Goal: Navigation & Orientation: Understand site structure

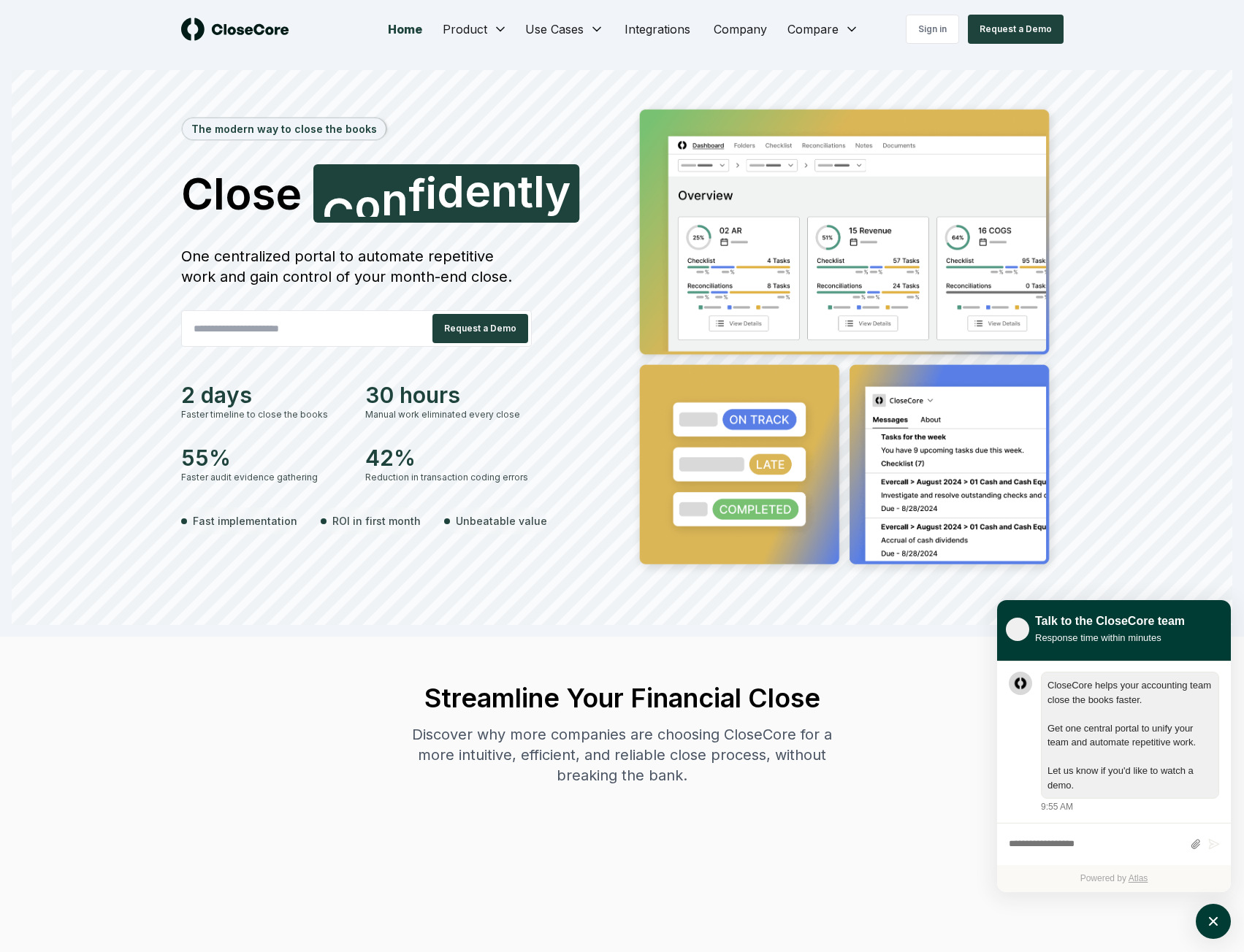
scroll to position [1, 0]
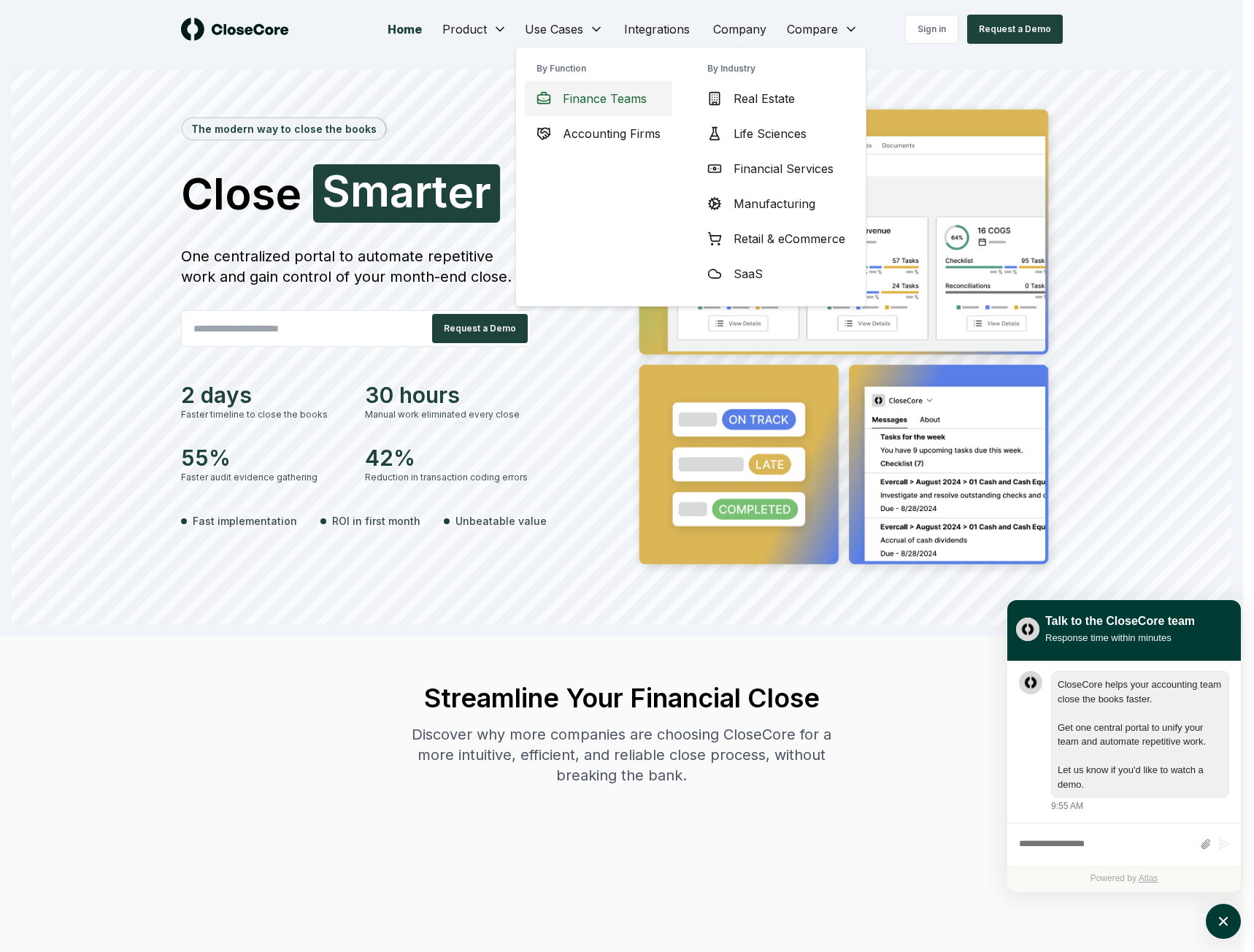
click at [628, 97] on span "Finance Teams" at bounding box center [604, 98] width 84 height 17
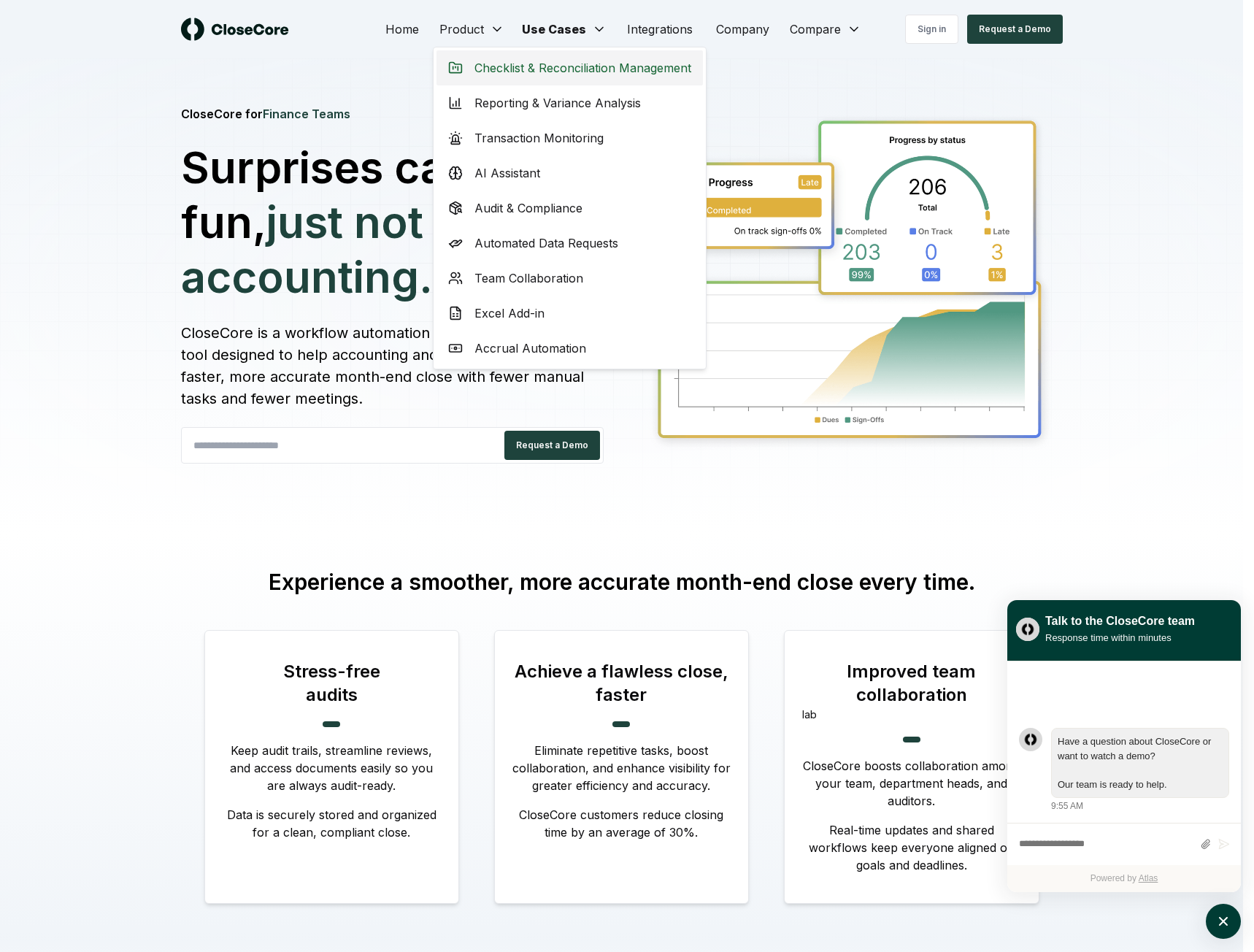
click at [543, 76] on span "Checklist & Reconciliation Management" at bounding box center [583, 68] width 217 height 17
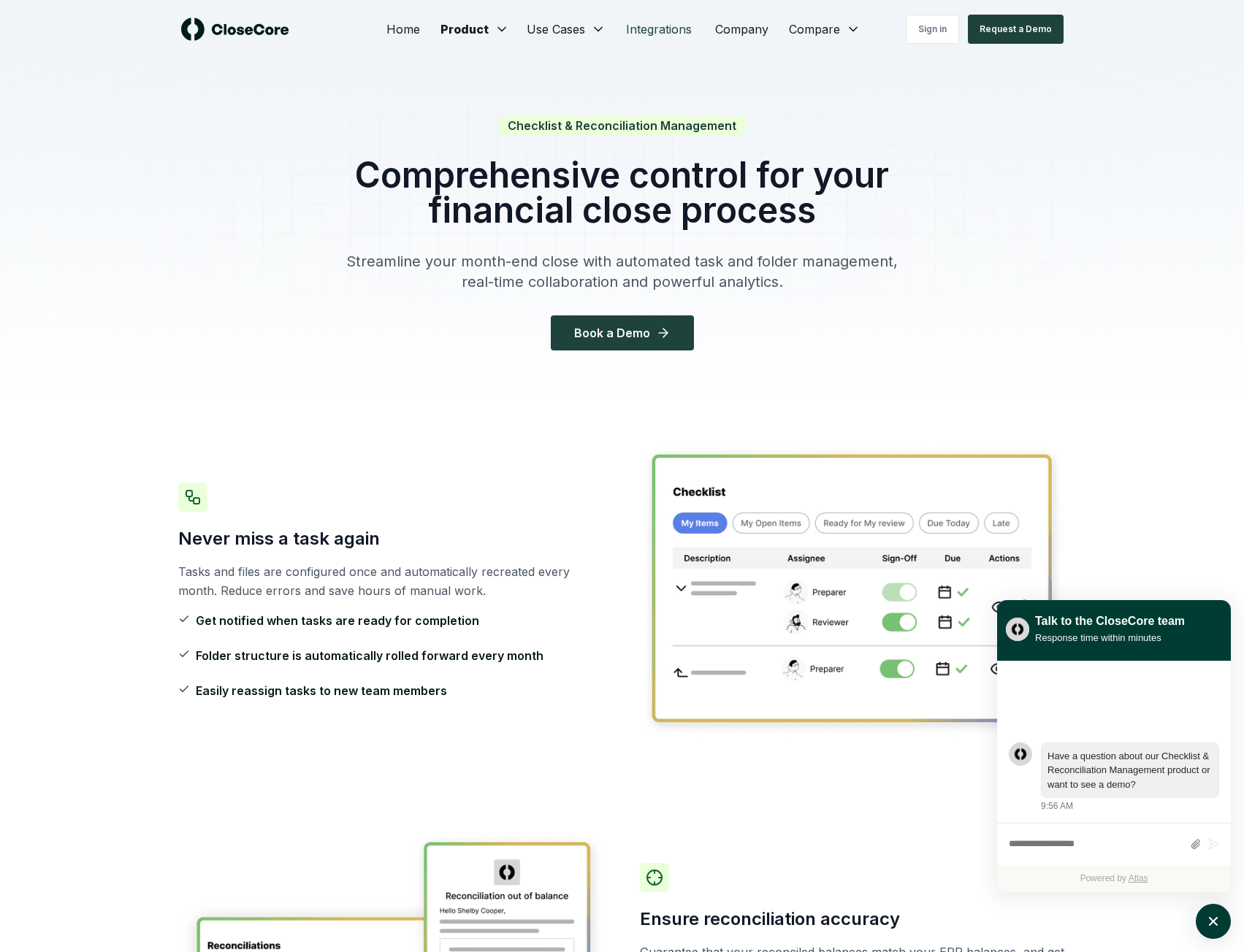
click at [671, 28] on link "Integrations" at bounding box center [658, 29] width 89 height 29
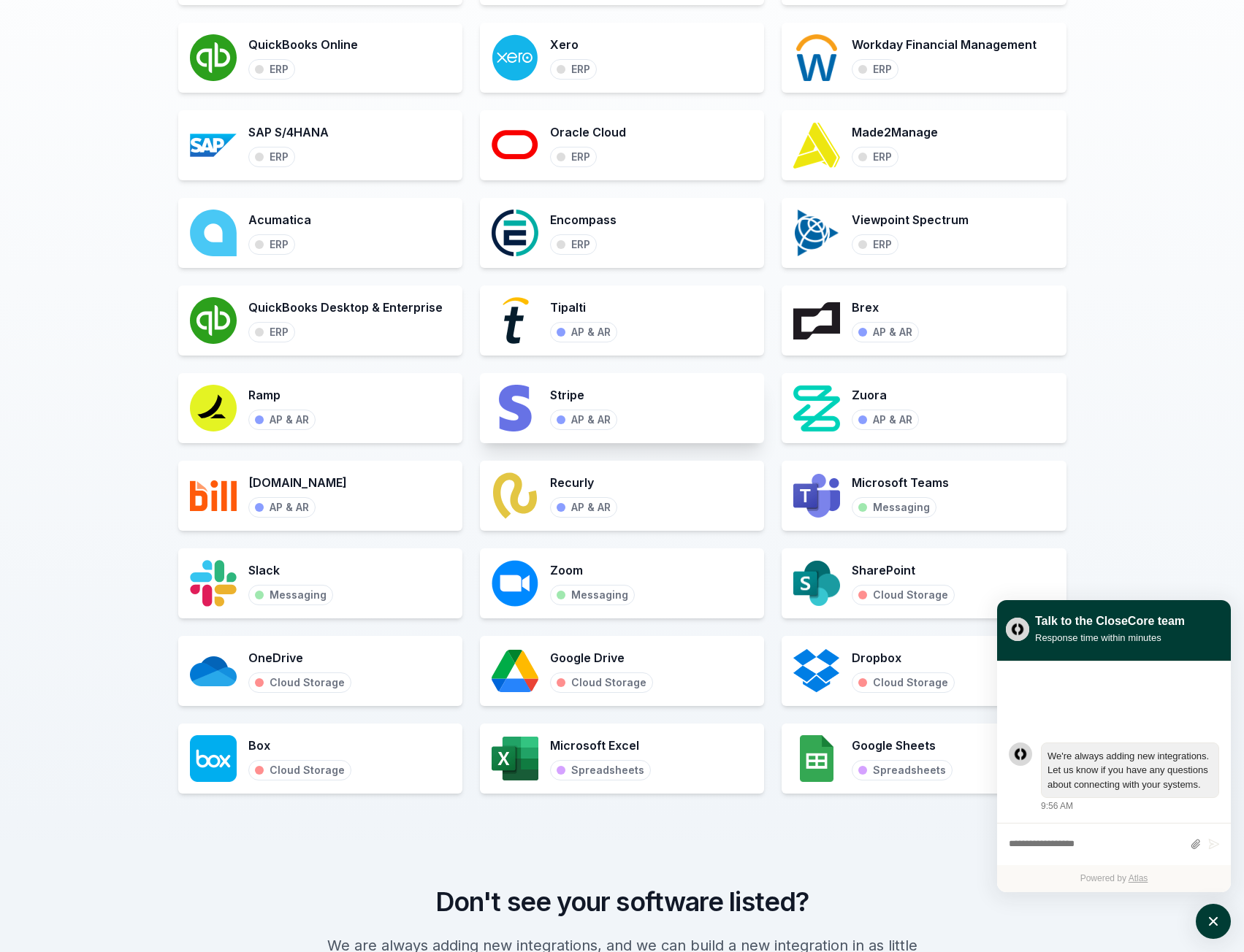
scroll to position [1241, 0]
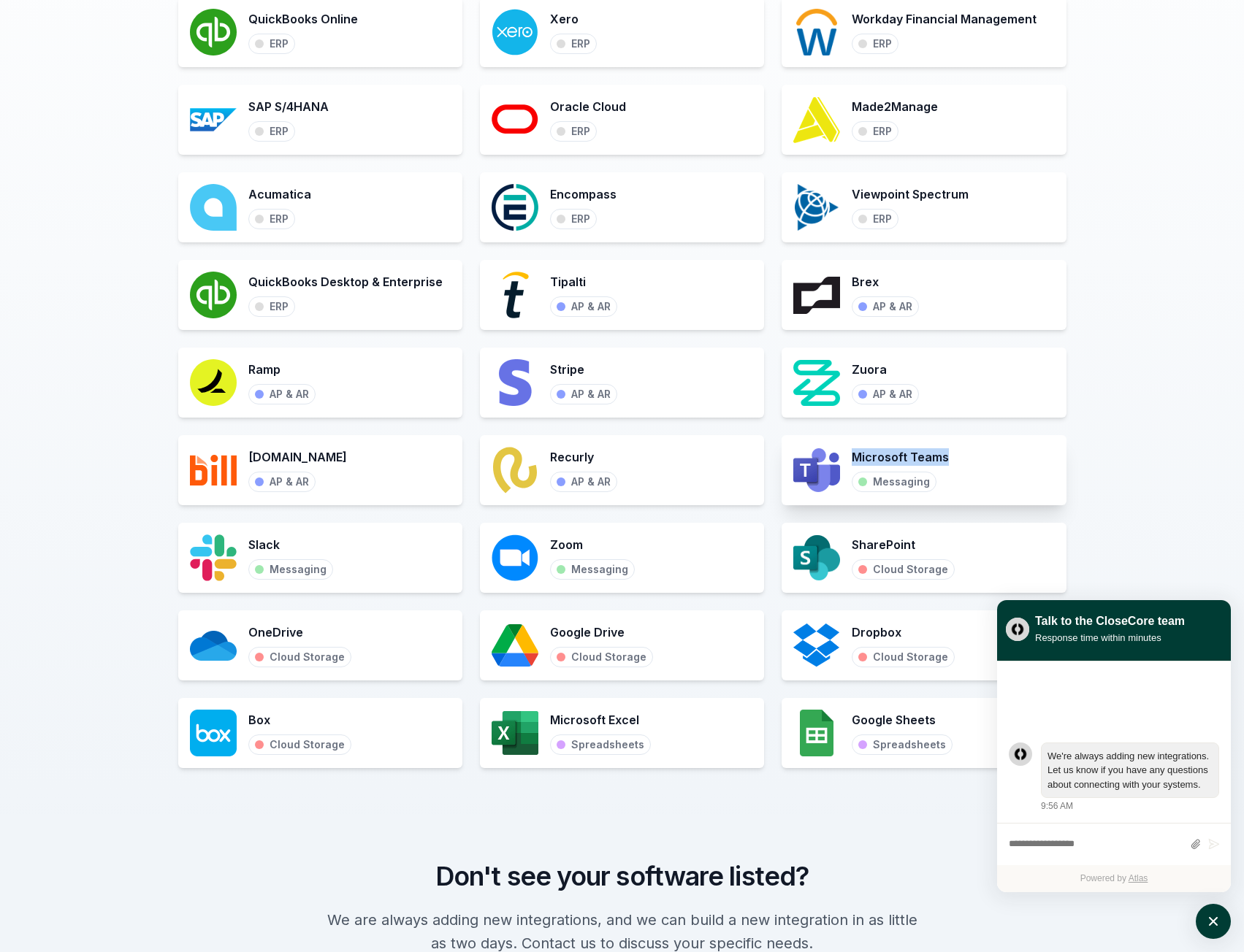
drag, startPoint x: 851, startPoint y: 457, endPoint x: 1021, endPoint y: 452, distance: 170.1
click at [1008, 452] on div "Microsoft Teams Messaging" at bounding box center [923, 470] width 284 height 70
click at [1025, 454] on div "Microsoft Teams Messaging" at bounding box center [923, 470] width 284 height 70
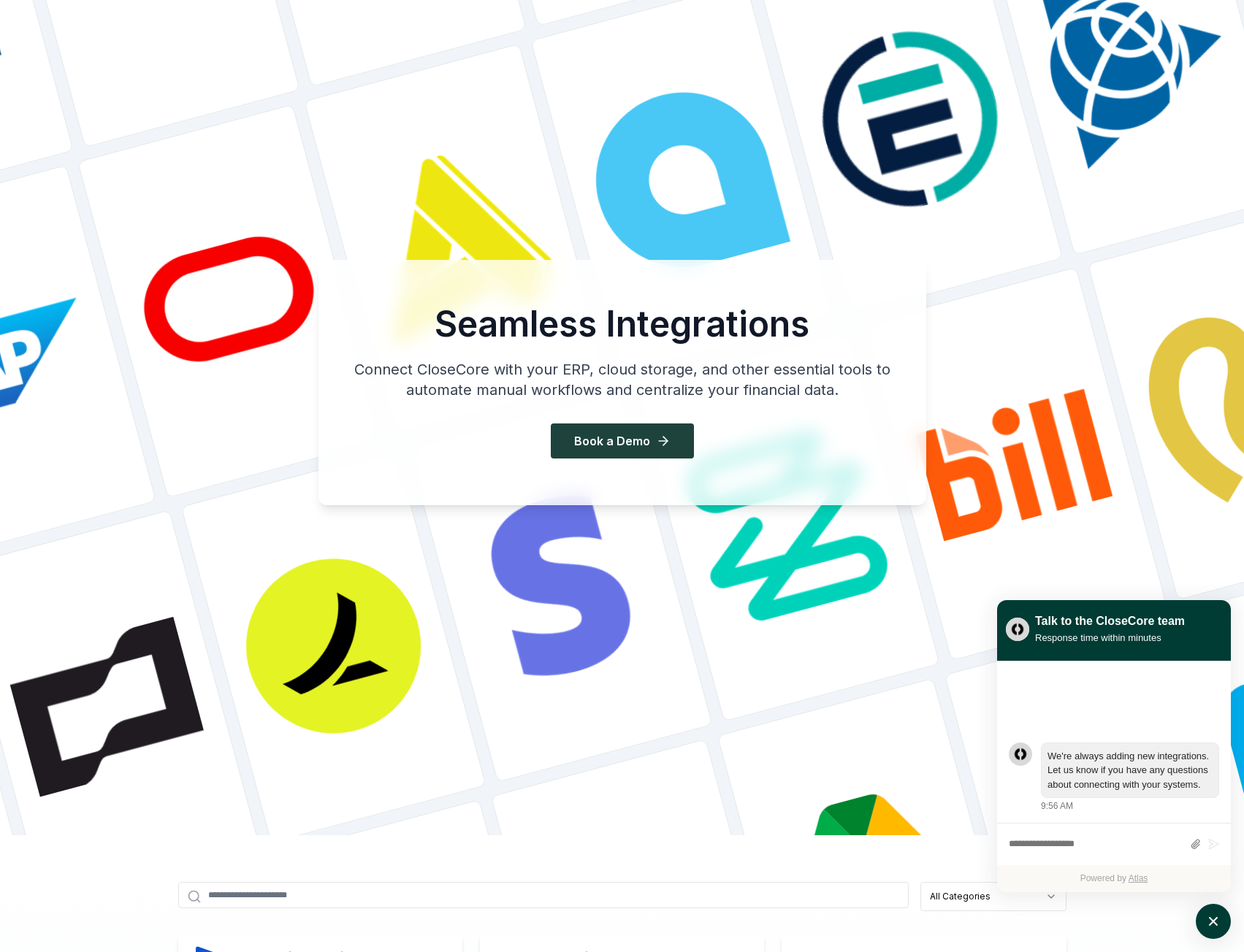
scroll to position [0, 0]
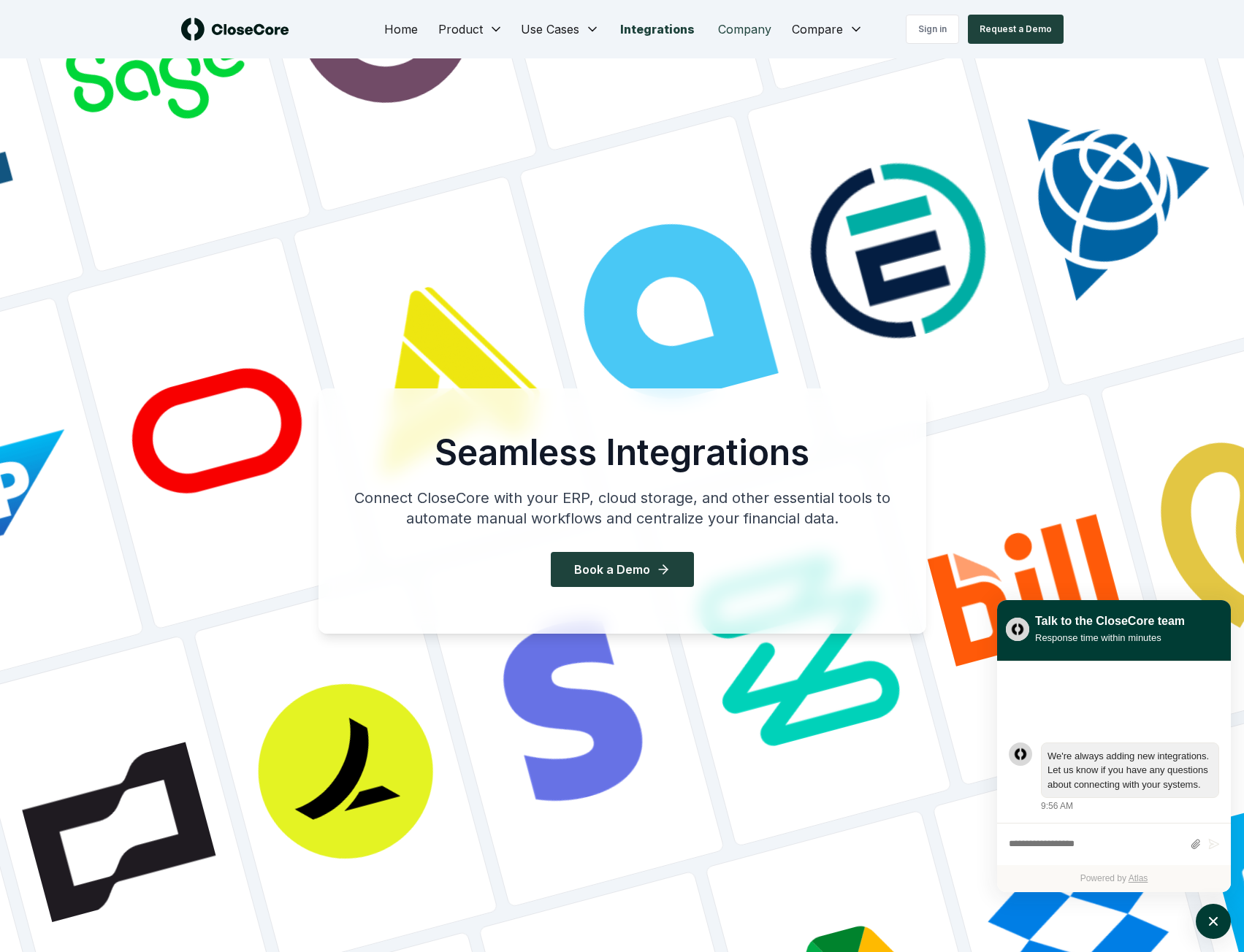
click at [729, 35] on link "Company" at bounding box center [744, 29] width 77 height 29
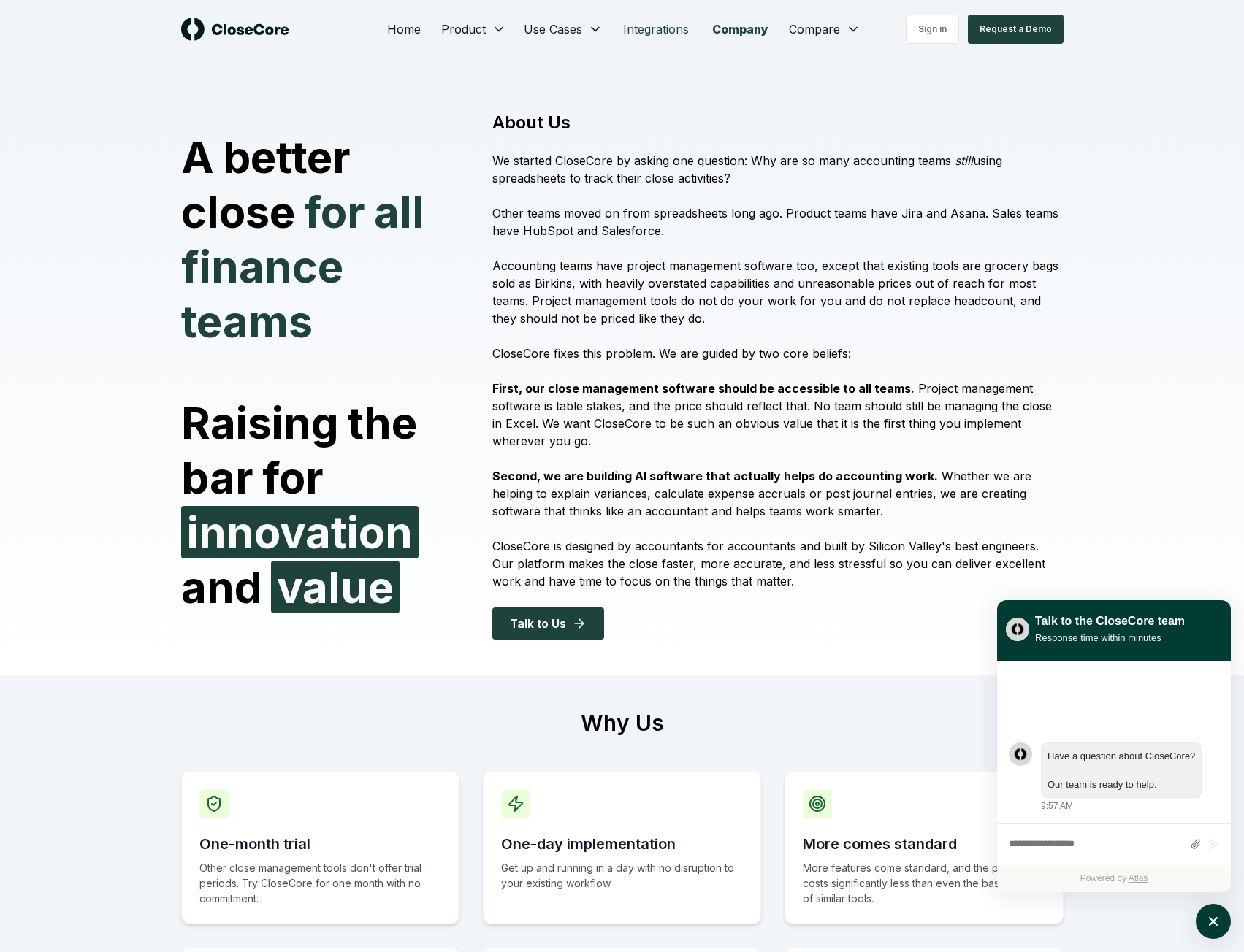
click at [648, 28] on link "Integrations" at bounding box center [655, 29] width 89 height 29
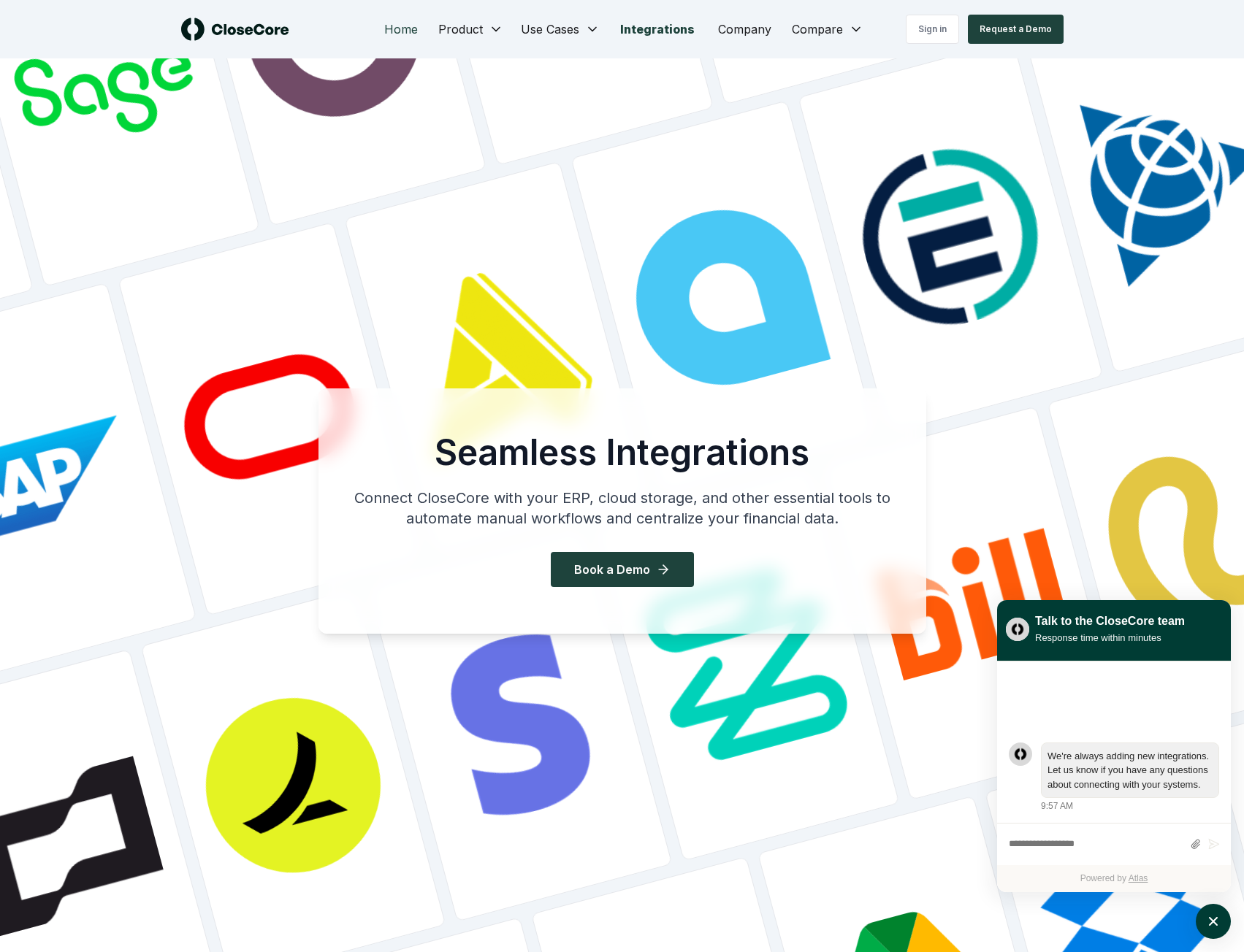
click at [410, 23] on link "Home" at bounding box center [401, 29] width 57 height 29
